Goal: Check status: Check status

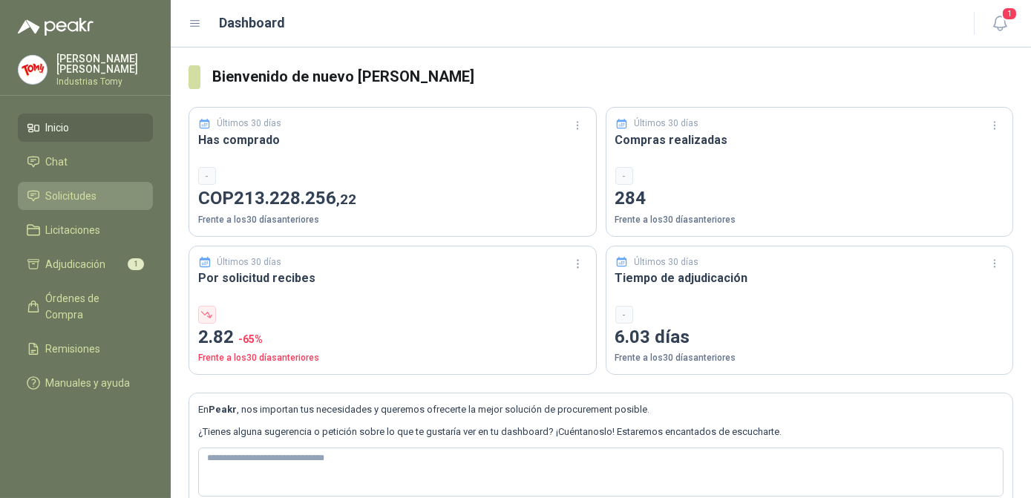
click at [105, 189] on li "Solicitudes" at bounding box center [85, 196] width 117 height 16
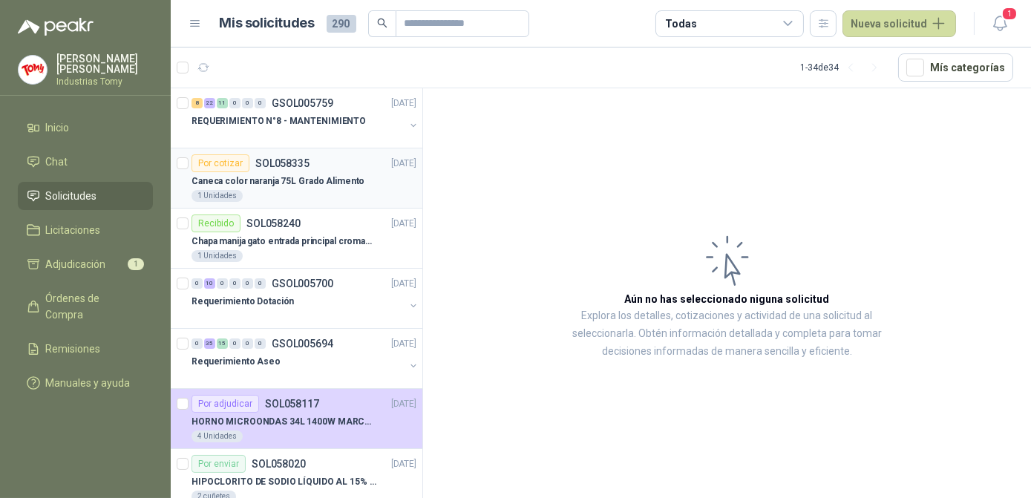
click at [269, 160] on p "SOL058335" at bounding box center [282, 163] width 54 height 10
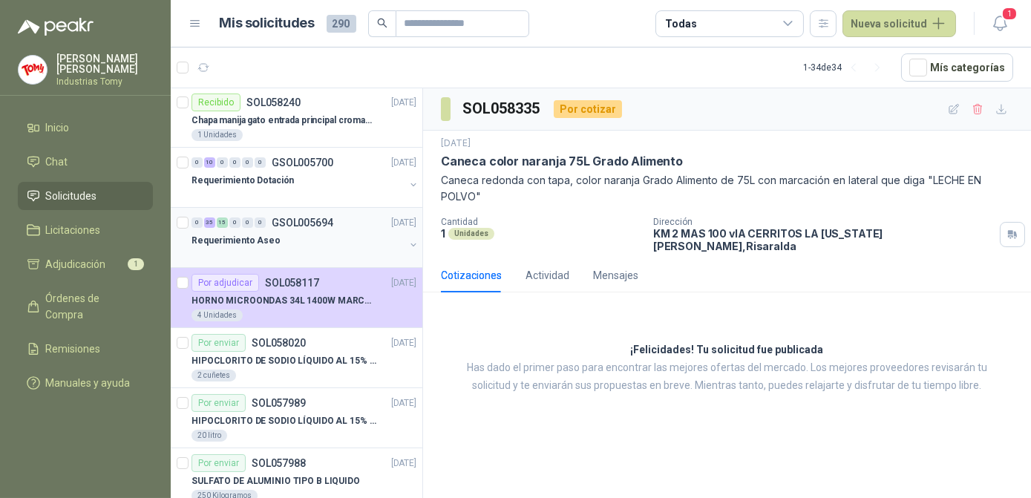
scroll to position [134, 0]
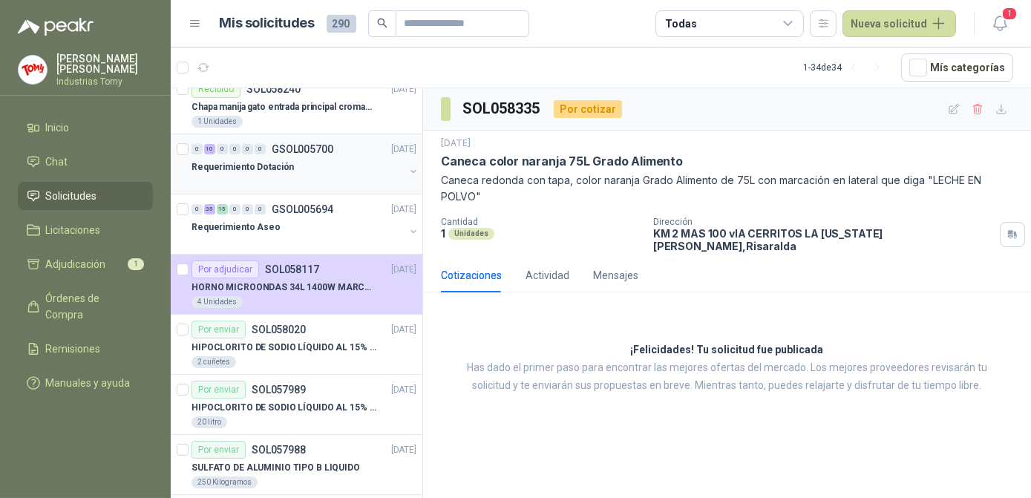
click at [303, 171] on div "Requerimiento Dotación" at bounding box center [298, 167] width 213 height 18
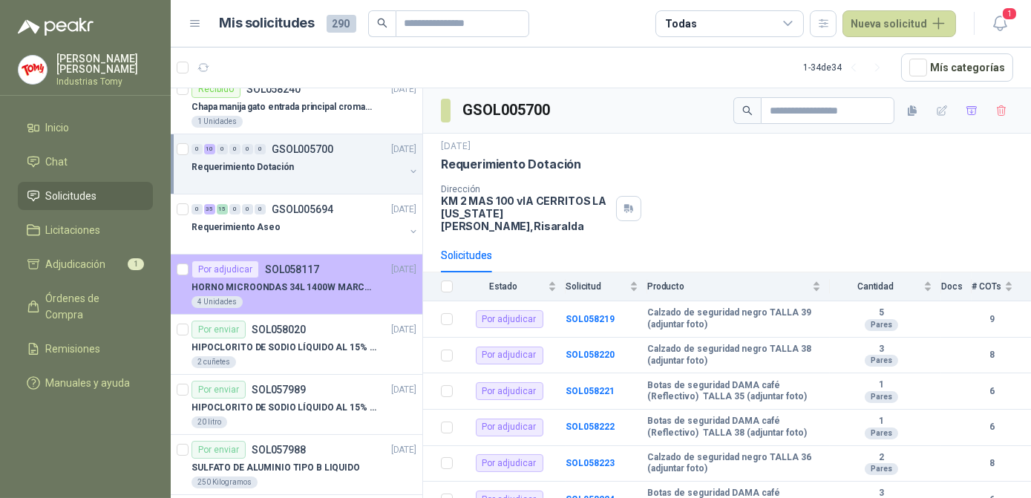
click at [287, 281] on p "HORNO MICROONDAS 34L 1400W MARCA TORNADO." at bounding box center [284, 288] width 185 height 14
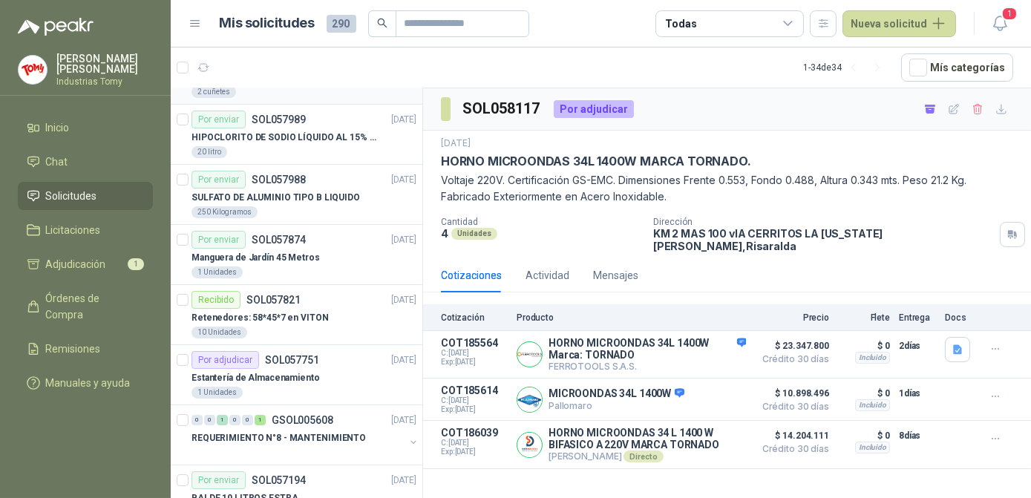
scroll to position [472, 0]
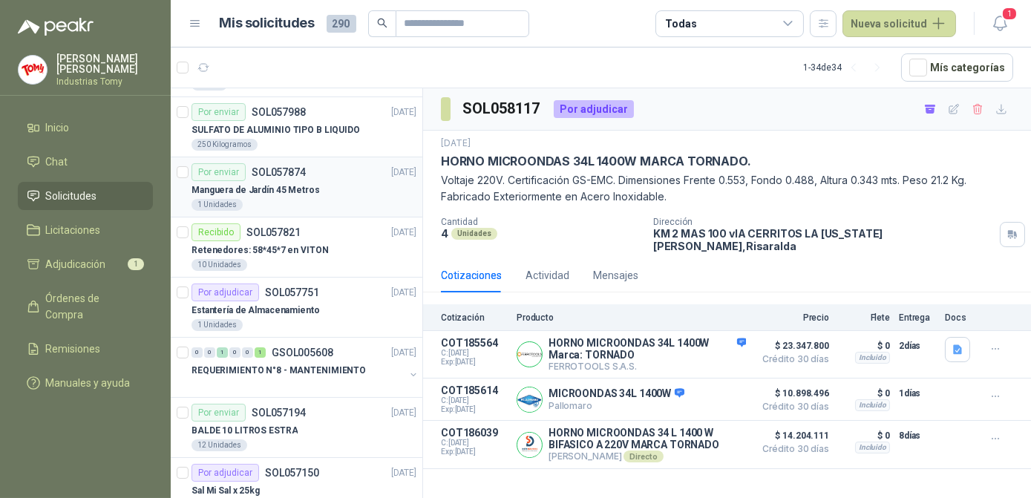
click at [275, 183] on p "Manguera de Jardín 45 Metros" at bounding box center [256, 190] width 128 height 14
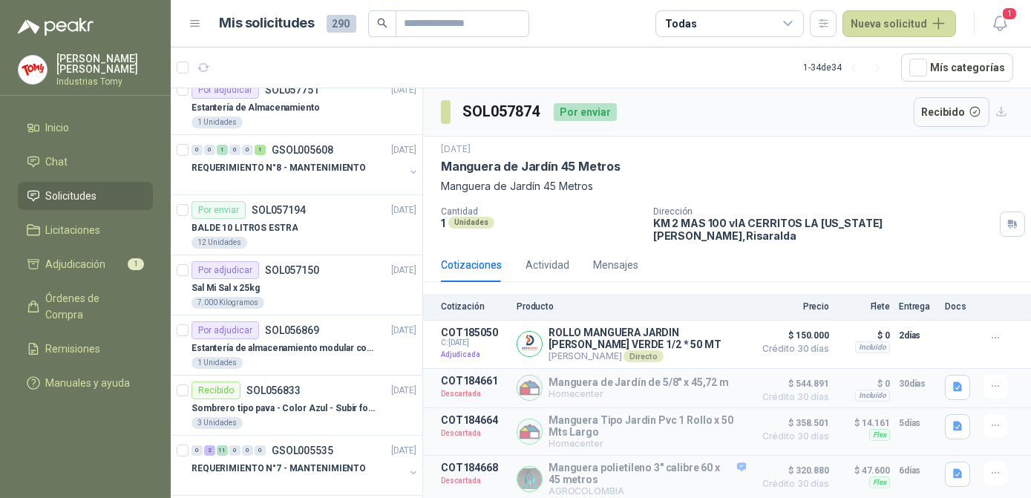
scroll to position [607, 0]
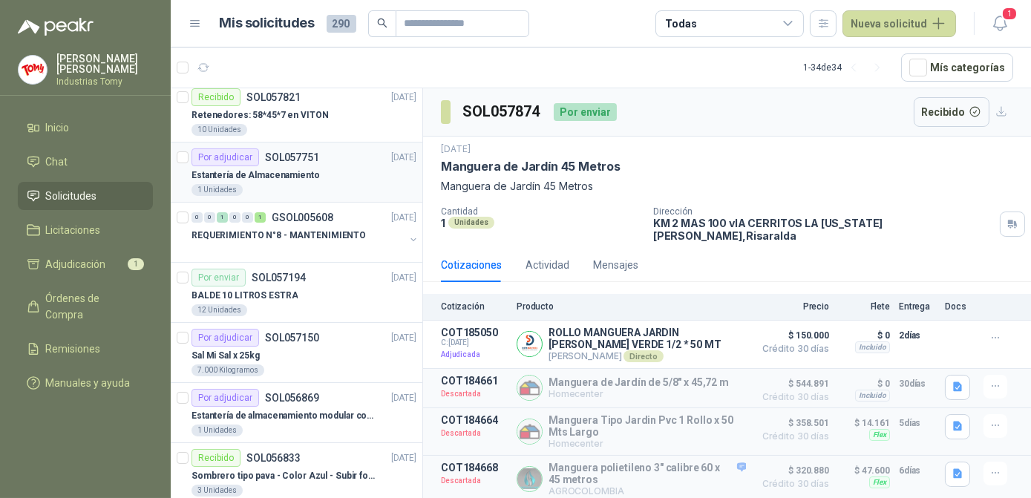
click at [277, 178] on p "Estantería de Almacenamiento" at bounding box center [256, 176] width 128 height 14
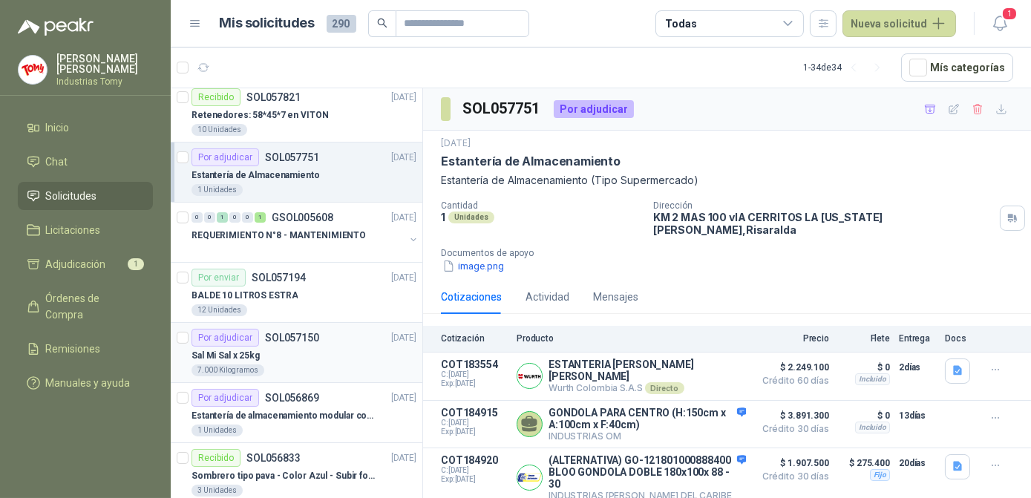
scroll to position [675, 0]
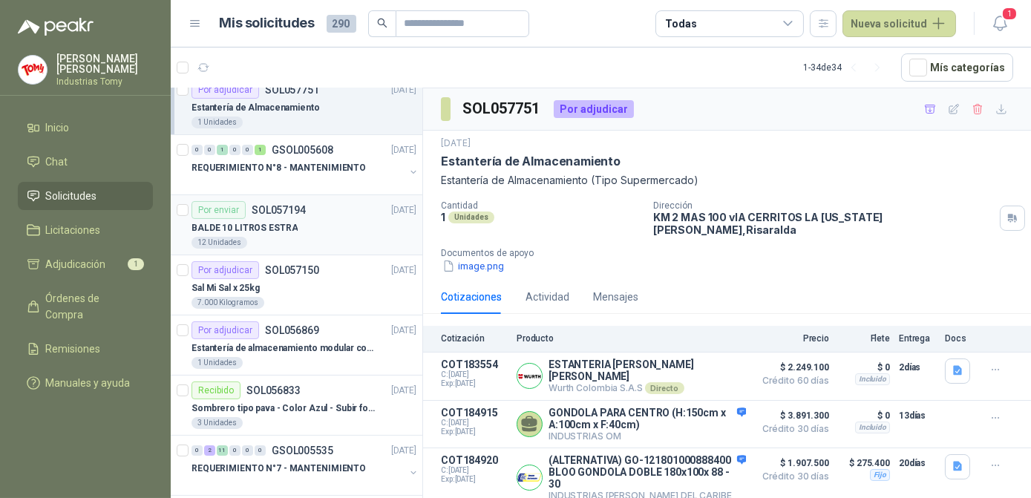
click at [311, 230] on div "BALDE 10 LITROS ESTRA" at bounding box center [304, 228] width 225 height 18
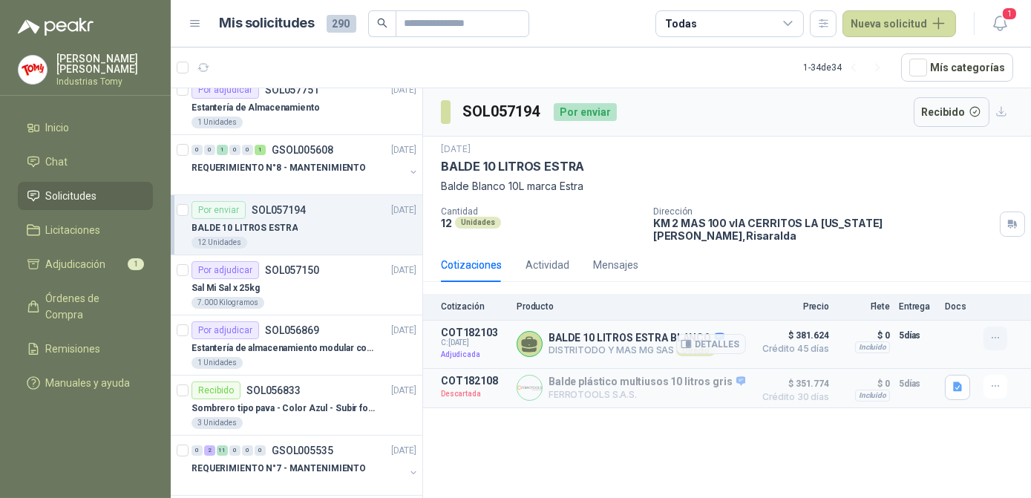
click at [994, 332] on icon "button" at bounding box center [996, 338] width 13 height 13
click at [875, 157] on div "[DATE] BALDE 10 LITROS ESTRA Balde Blanco 10L marca Estra" at bounding box center [727, 169] width 573 height 52
click at [963, 116] on button "Recibido" at bounding box center [952, 112] width 76 height 30
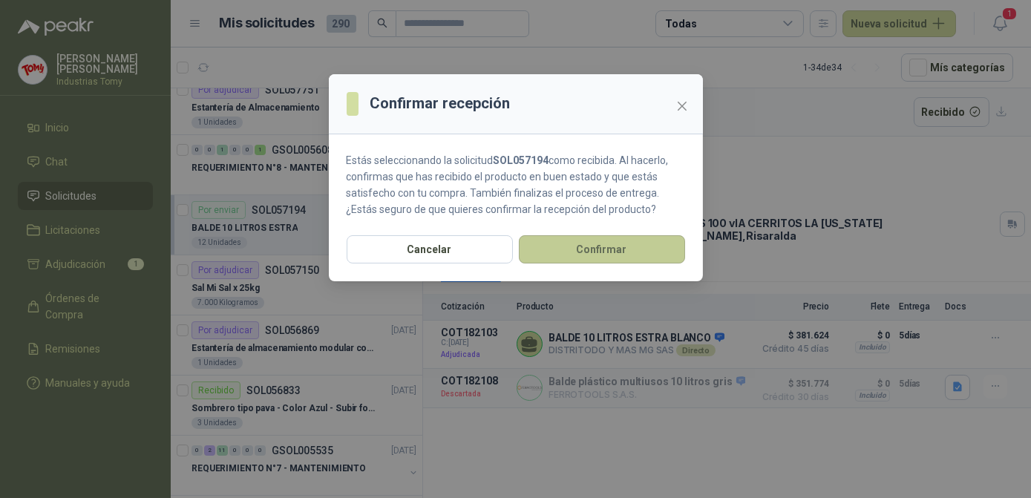
click at [606, 238] on button "Confirmar" at bounding box center [602, 249] width 166 height 28
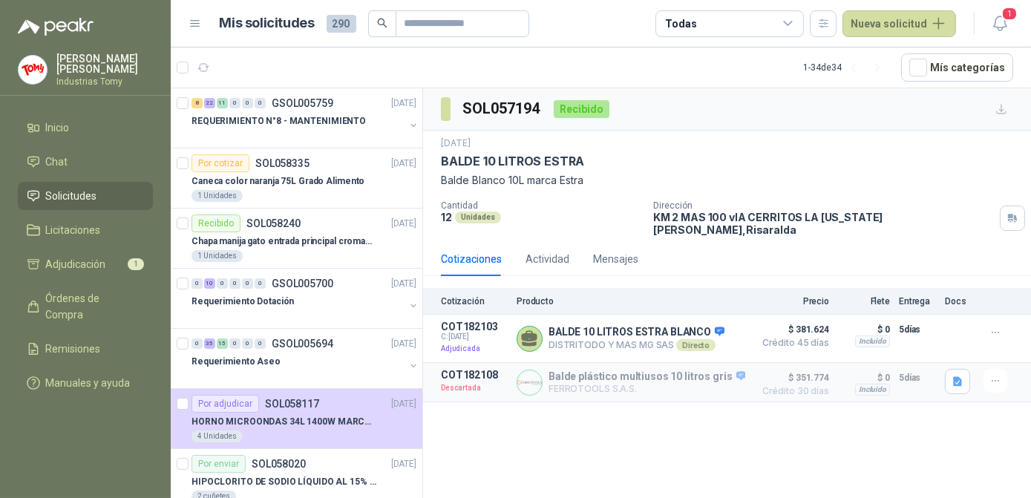
click at [654, 411] on div "SOL057194 Recibido [DATE] BALDE 10 LITROS ESTRA Balde Blanco 10L marca Estra Ca…" at bounding box center [727, 295] width 608 height 415
